Goal: Task Accomplishment & Management: Manage account settings

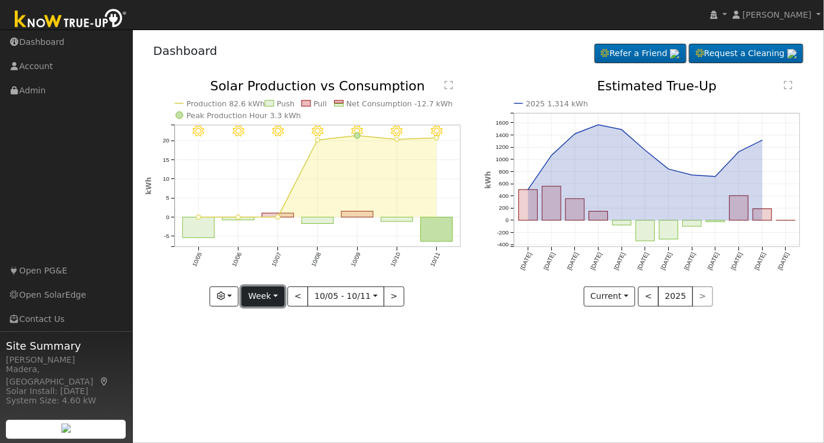
click at [269, 300] on button "Week" at bounding box center [262, 296] width 43 height 20
click at [284, 320] on link "Day" at bounding box center [283, 320] width 82 height 17
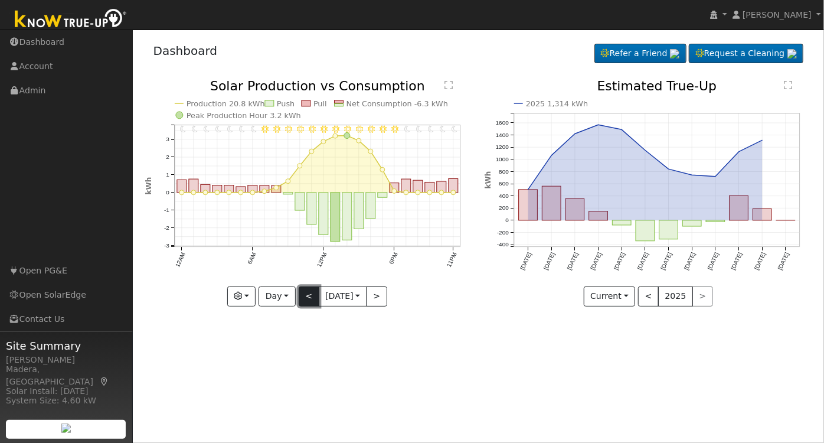
click at [305, 300] on button "<" at bounding box center [309, 296] width 21 height 20
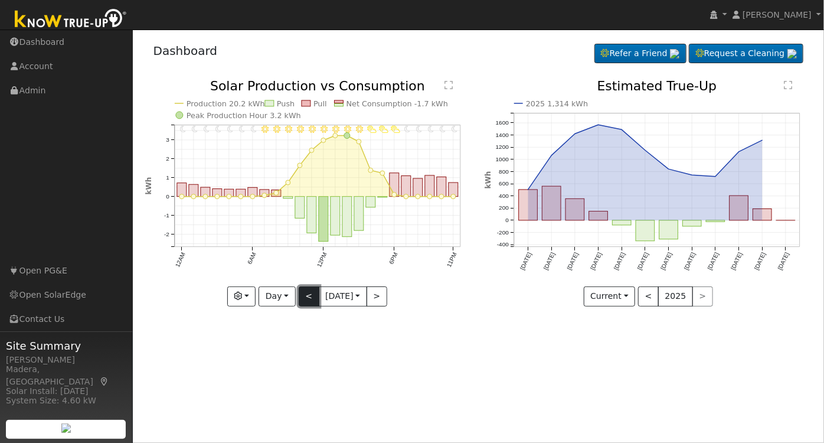
click at [305, 300] on button "<" at bounding box center [309, 296] width 21 height 20
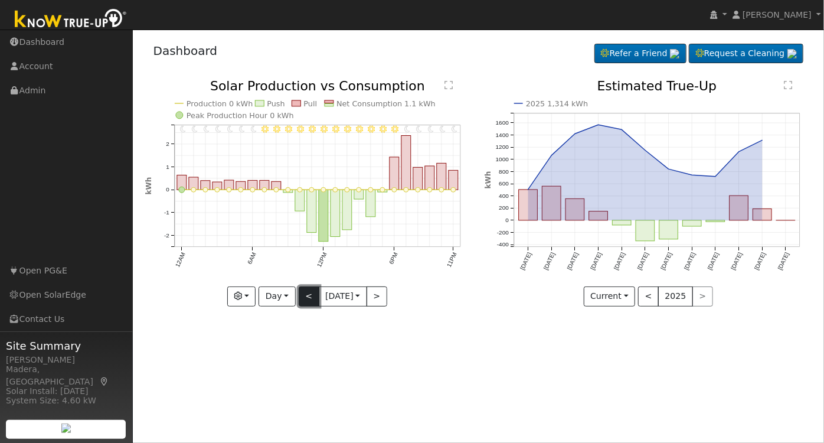
click at [305, 300] on button "<" at bounding box center [309, 296] width 21 height 20
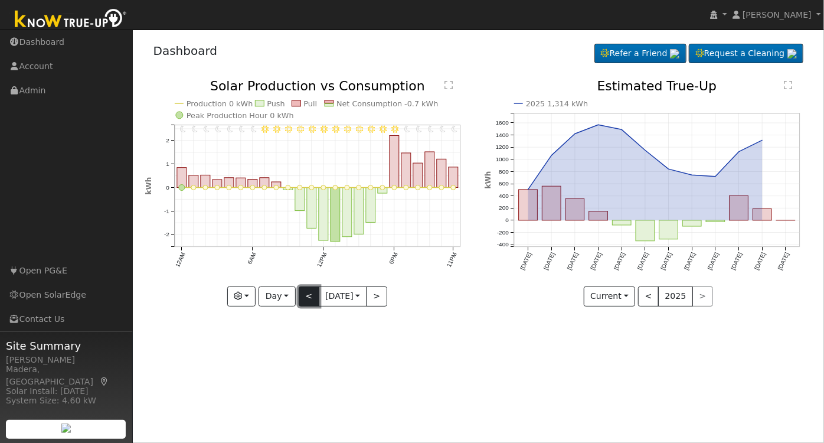
click at [305, 300] on button "<" at bounding box center [309, 296] width 21 height 20
type input "2025-10-05"
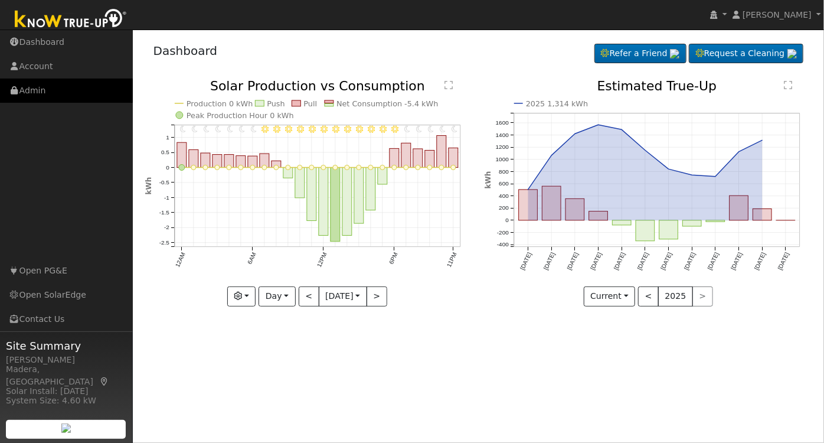
click at [42, 82] on link "Admin" at bounding box center [66, 90] width 133 height 24
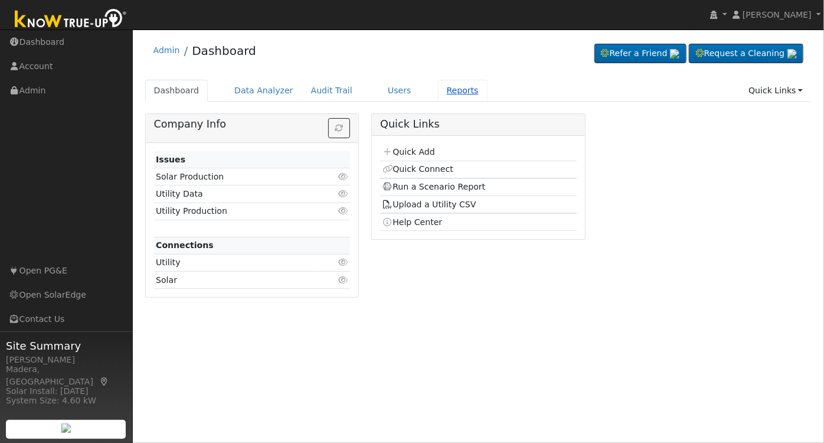
click at [449, 86] on link "Reports" at bounding box center [463, 91] width 50 height 22
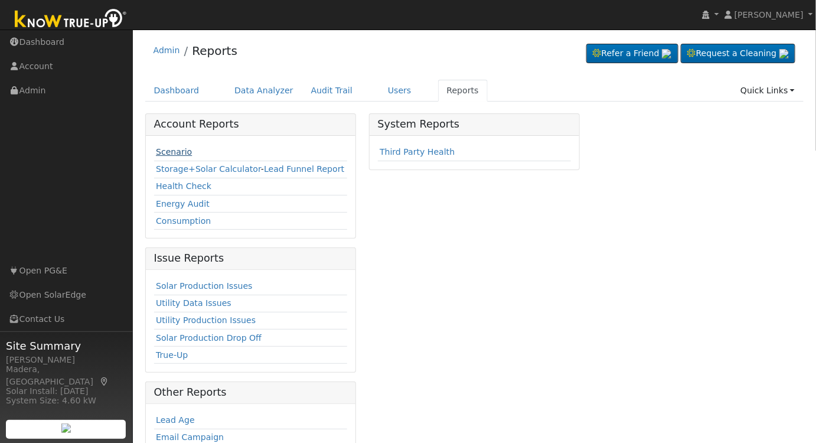
click at [164, 150] on link "Scenario" at bounding box center [174, 151] width 36 height 9
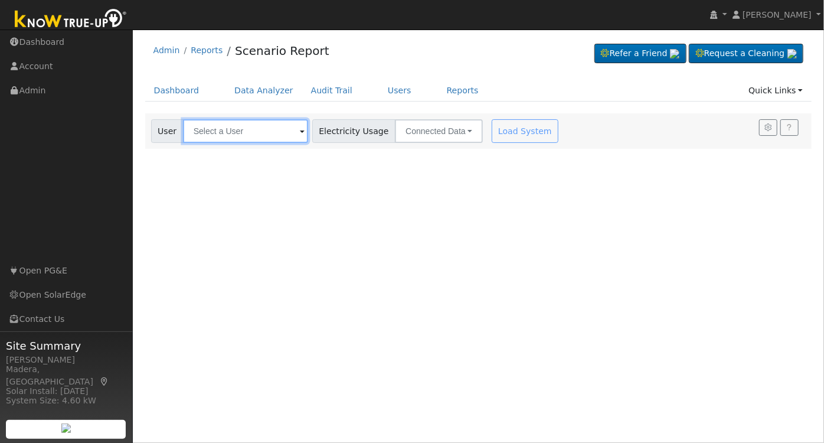
click at [221, 130] on input "text" at bounding box center [245, 131] width 125 height 24
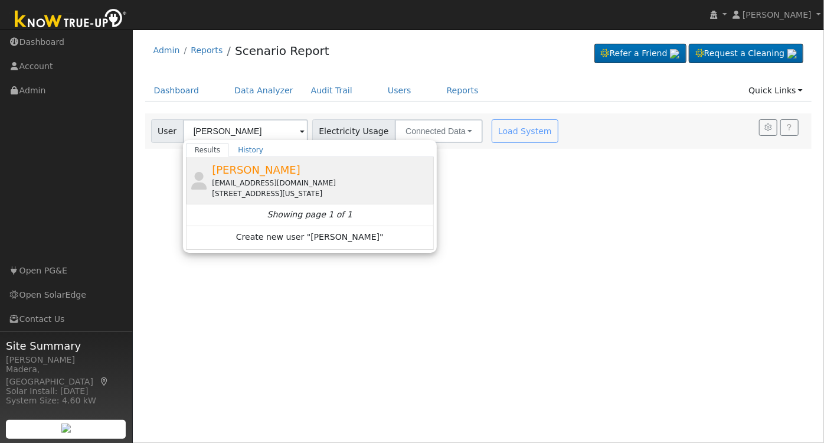
click at [330, 165] on div "Max Siva mightymax49@icloud.com 42918 California 49, Ahwahnee, CA 93601" at bounding box center [321, 180] width 219 height 37
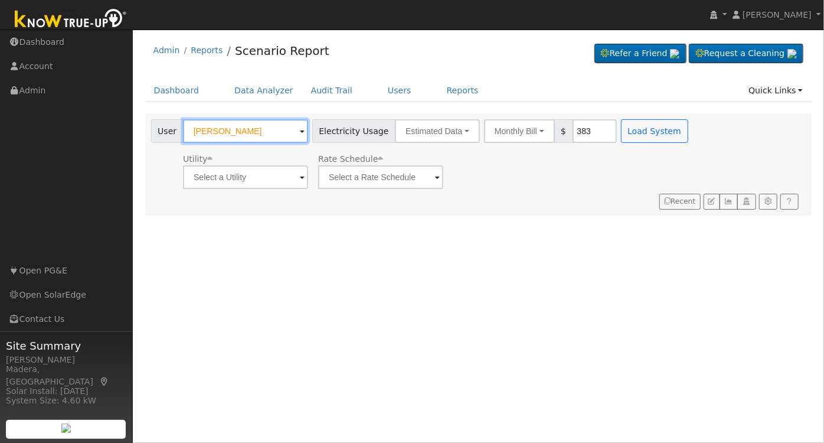
click at [246, 132] on input "Max Siva" at bounding box center [245, 131] width 125 height 24
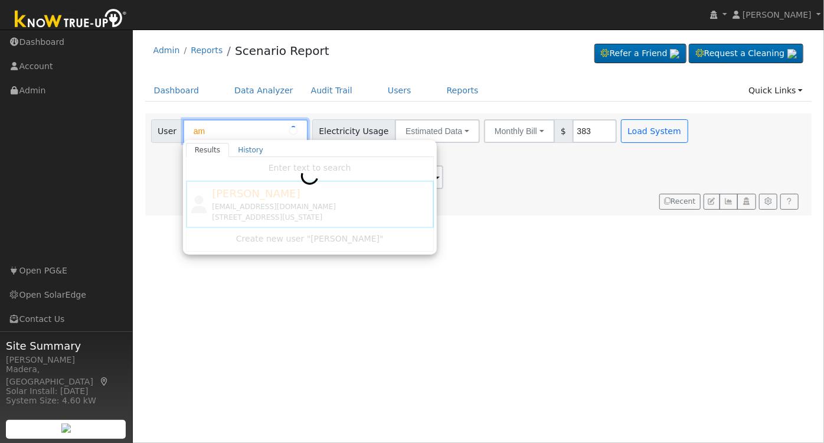
type input "a"
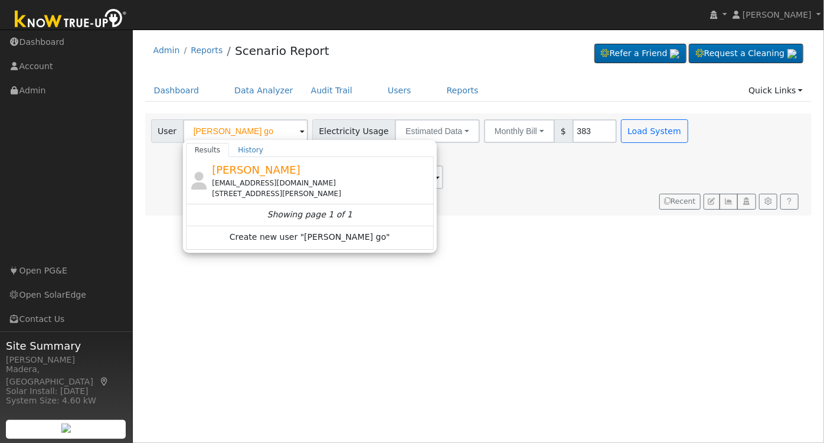
click at [287, 179] on div "mansi01.goel@gmail.com" at bounding box center [321, 183] width 219 height 11
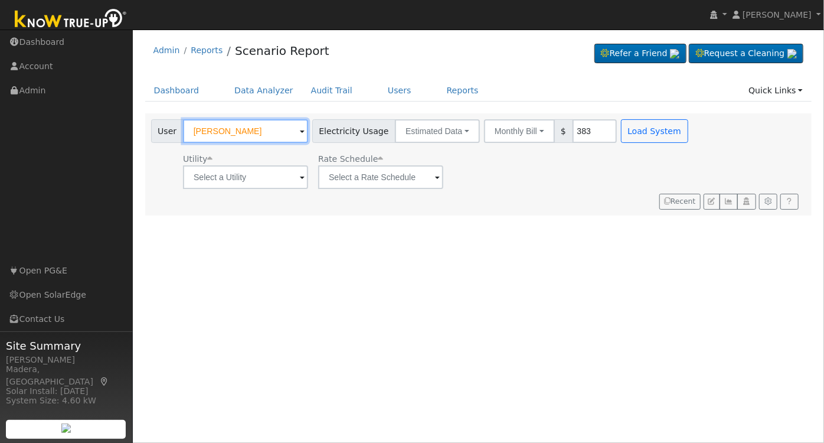
click at [248, 127] on input "Mansi Goel" at bounding box center [245, 131] width 125 height 24
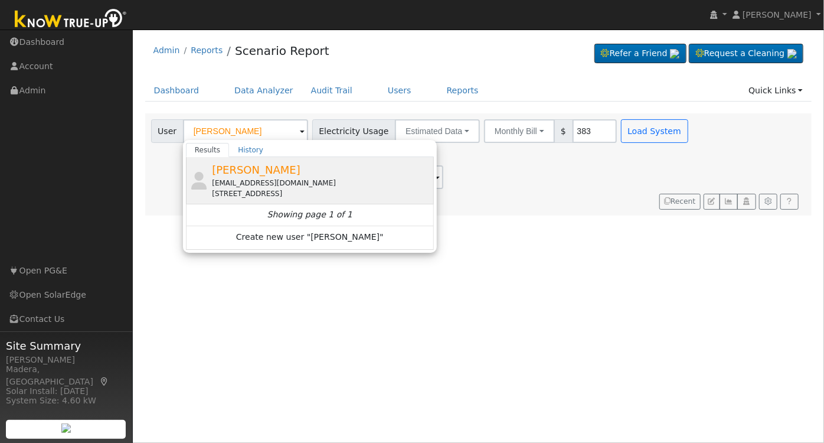
click at [320, 178] on div "[EMAIL_ADDRESS][DOMAIN_NAME]" at bounding box center [321, 183] width 219 height 11
type input "[PERSON_NAME]"
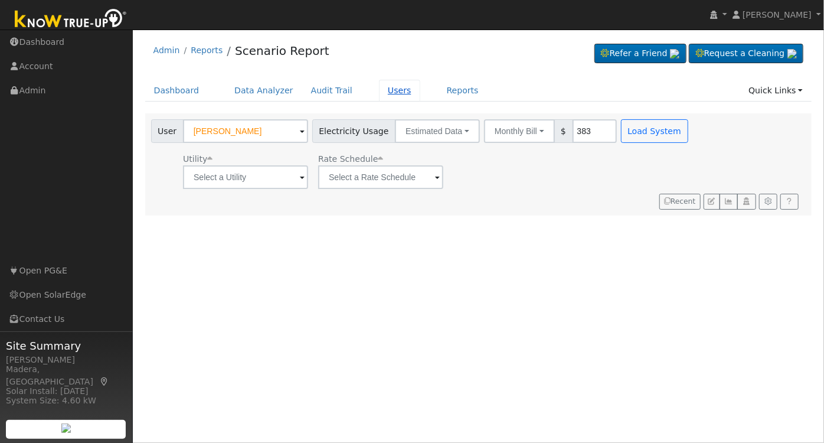
click at [379, 89] on link "Users" at bounding box center [399, 91] width 41 height 22
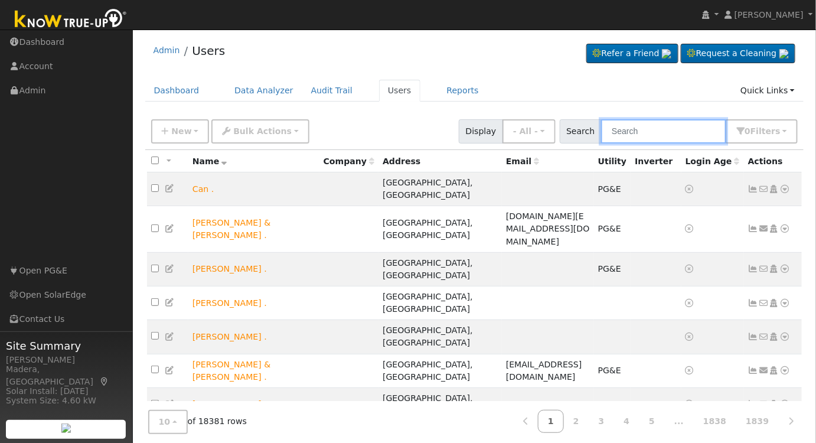
click at [652, 135] on input "text" at bounding box center [663, 131] width 125 height 24
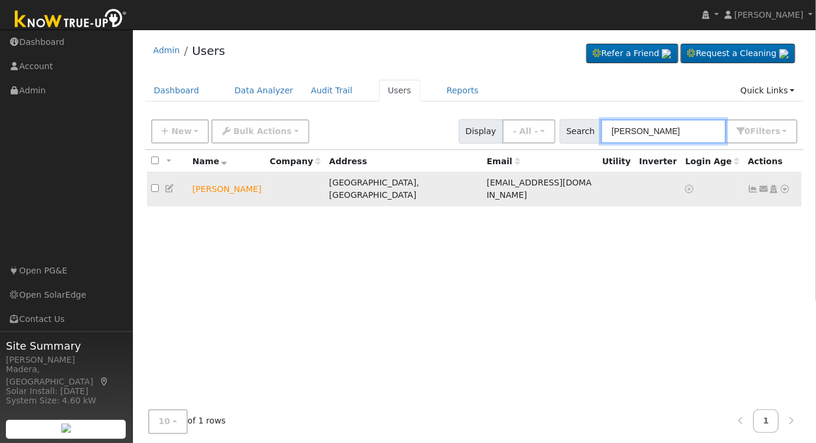
type input "[PERSON_NAME]"
click at [776, 185] on icon at bounding box center [773, 189] width 11 height 8
